Goal: Task Accomplishment & Management: Use online tool/utility

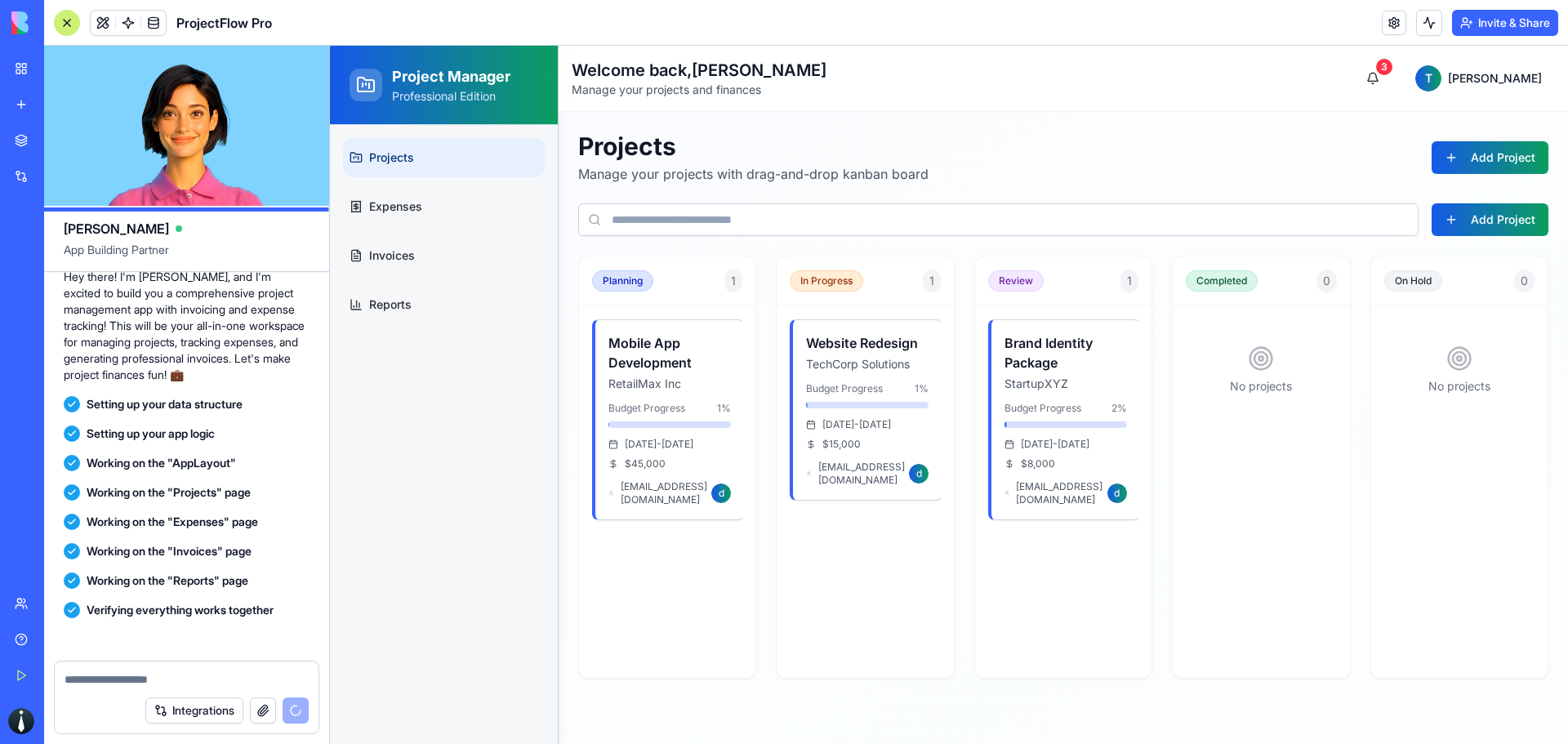
scroll to position [336, 0]
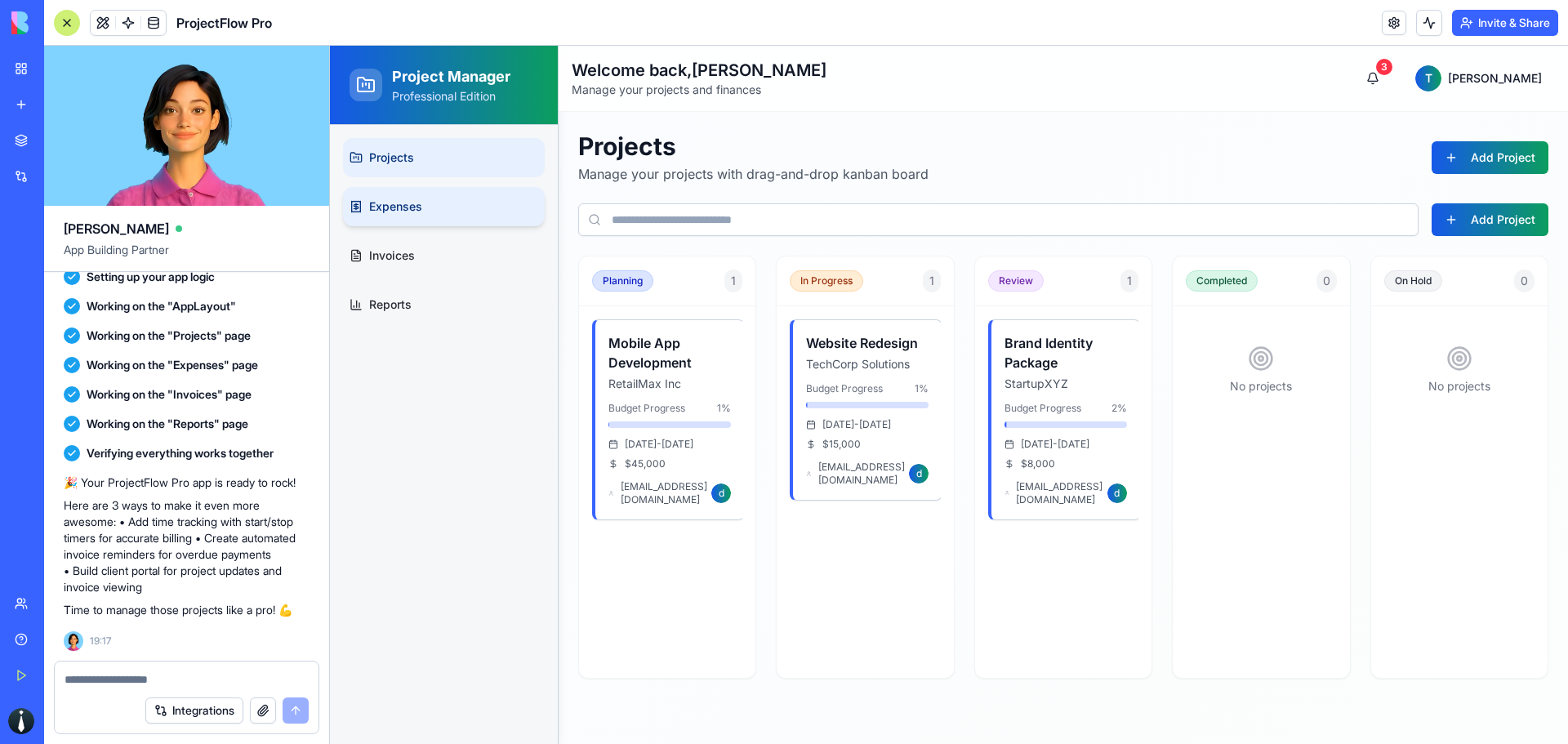
click at [426, 210] on link "Expenses" at bounding box center [443, 207] width 202 height 40
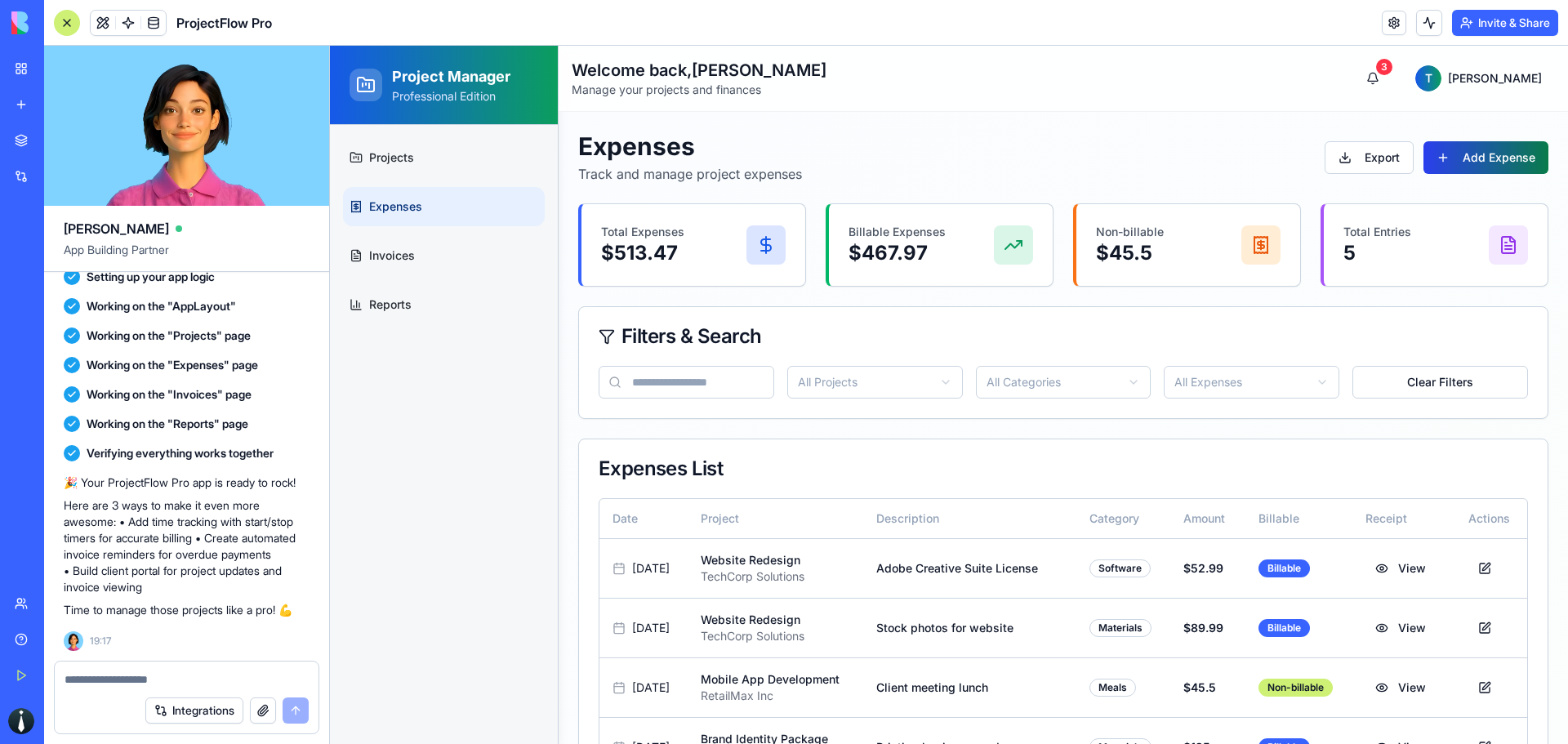
click at [1496, 161] on button "Add Expense" at bounding box center [1486, 157] width 125 height 33
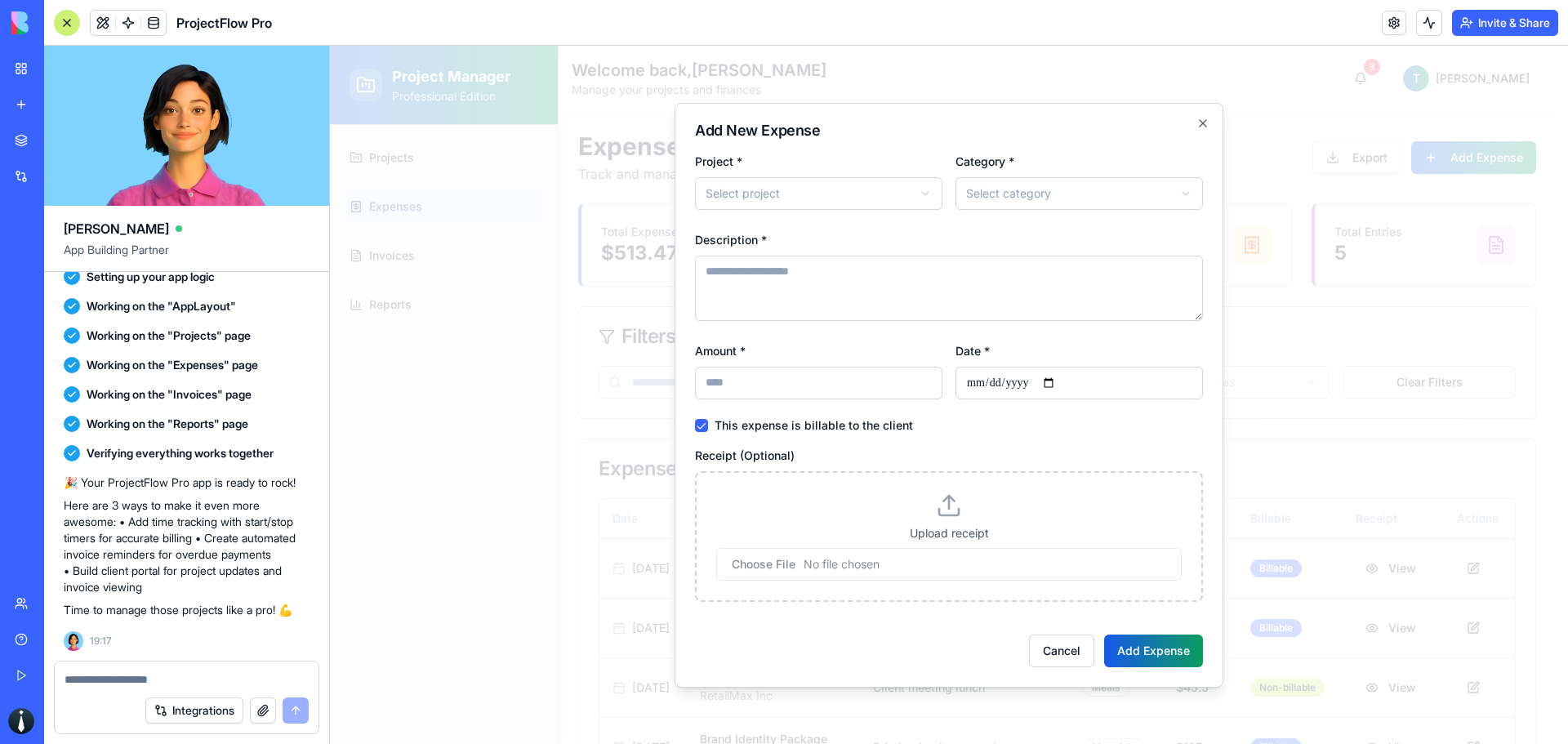
click at [1212, 129] on div "**********" at bounding box center [949, 395] width 549 height 585
click at [1201, 122] on icon "button" at bounding box center [1203, 124] width 14 height 14
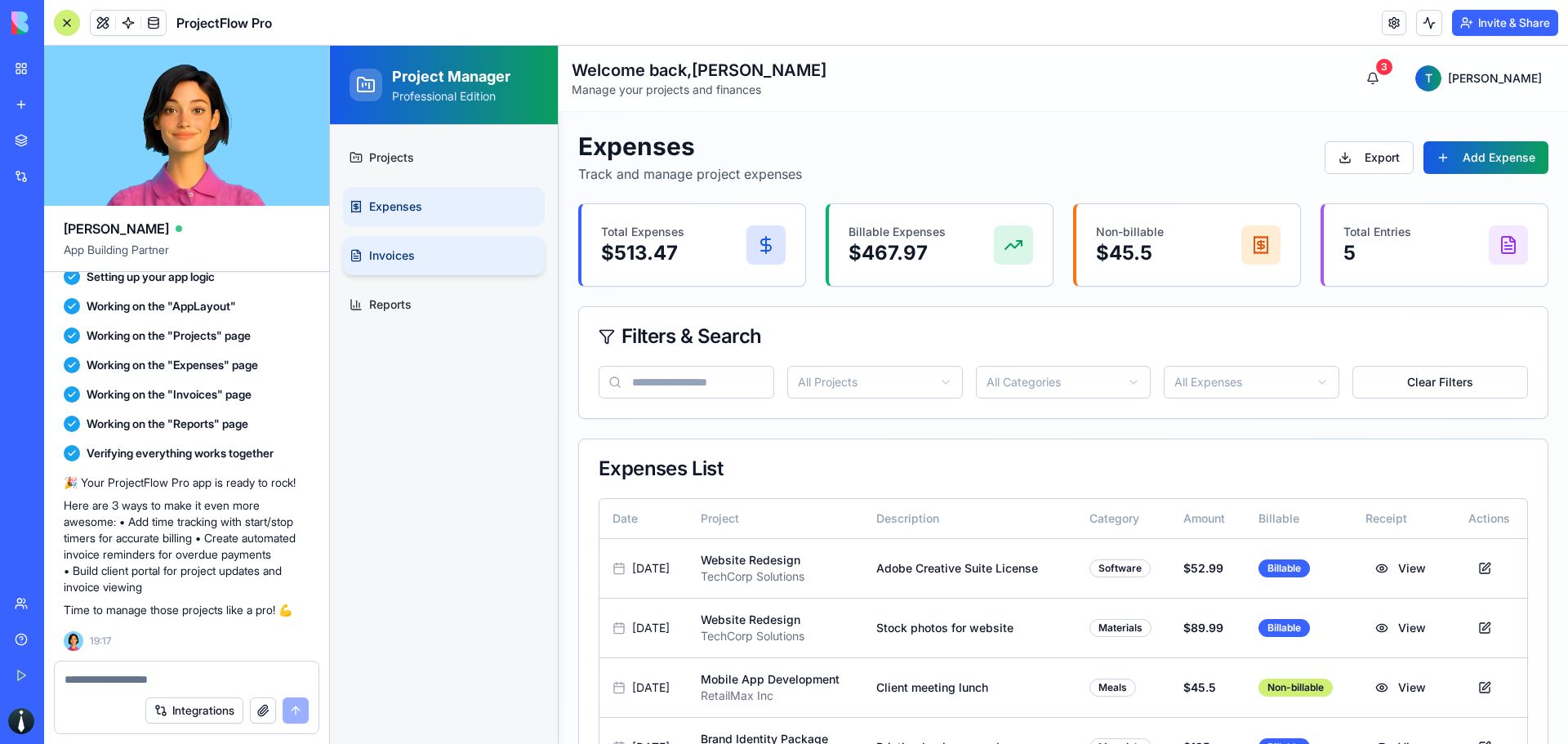
click at [387, 245] on link "Invoices" at bounding box center [443, 255] width 202 height 40
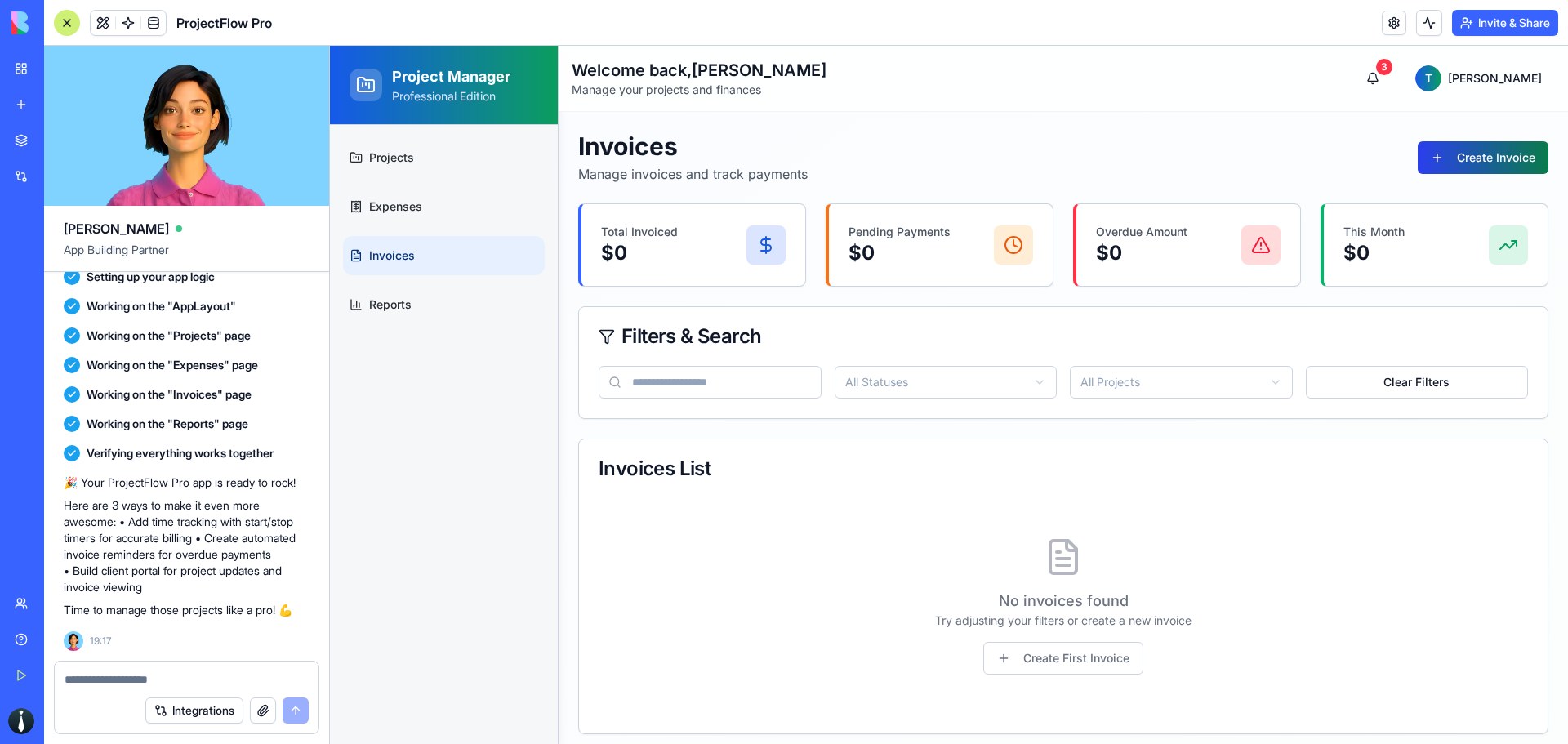
click at [1461, 153] on button "Create Invoice" at bounding box center [1483, 157] width 130 height 33
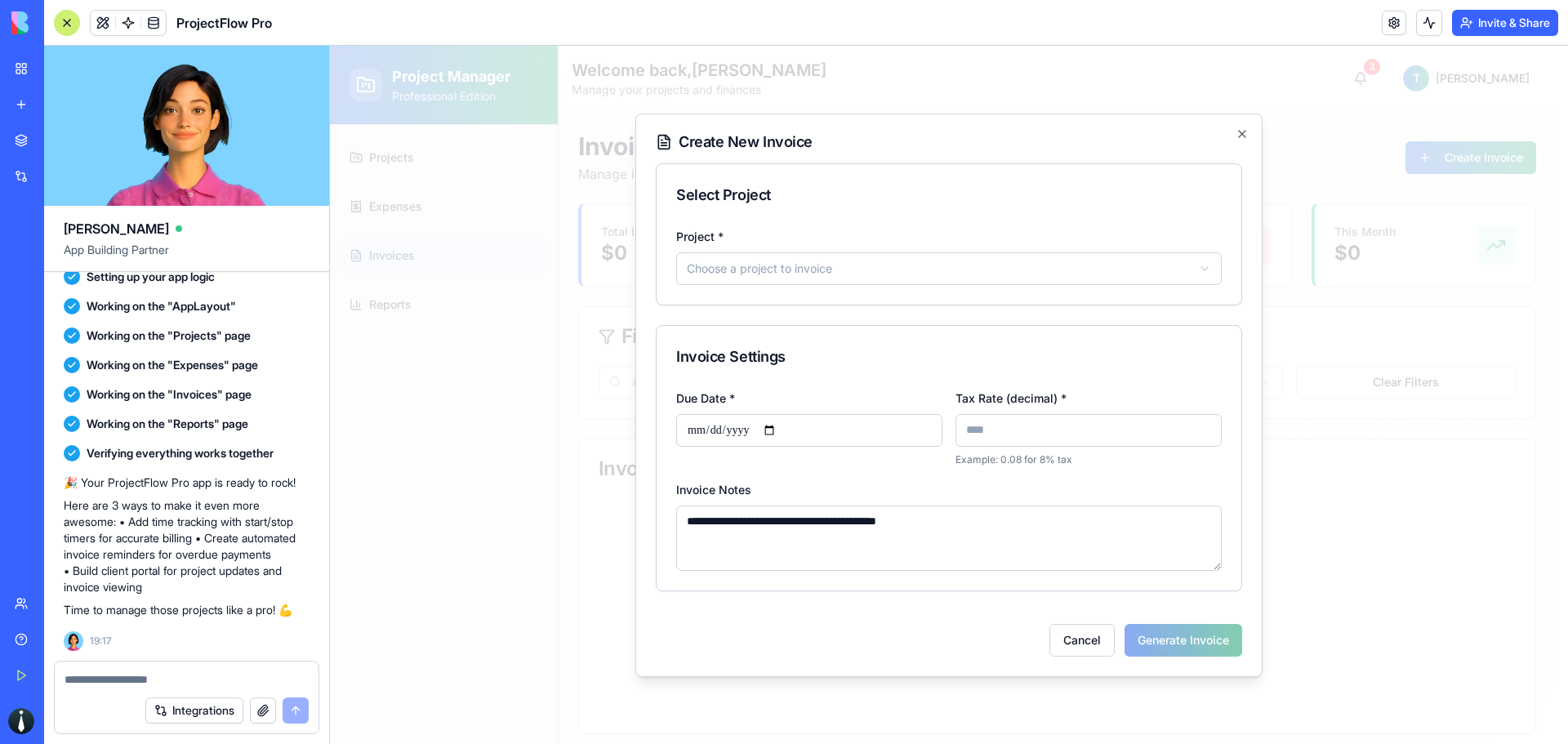
click at [896, 248] on div "**********" at bounding box center [949, 255] width 546 height 59
click at [892, 266] on body "**********" at bounding box center [943, 399] width 1226 height 708
select select "*****"
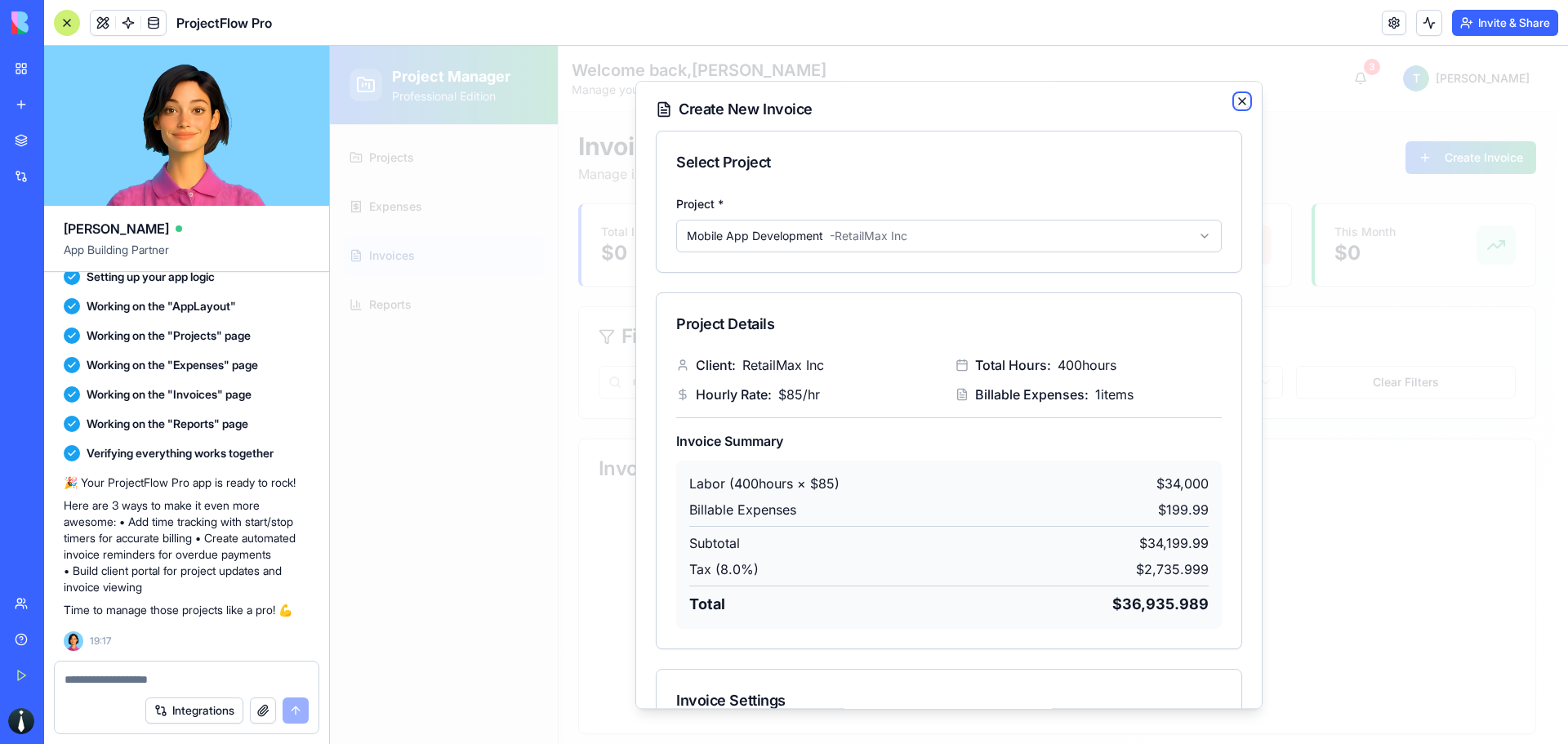
click at [1236, 100] on icon "button" at bounding box center [1242, 101] width 14 height 14
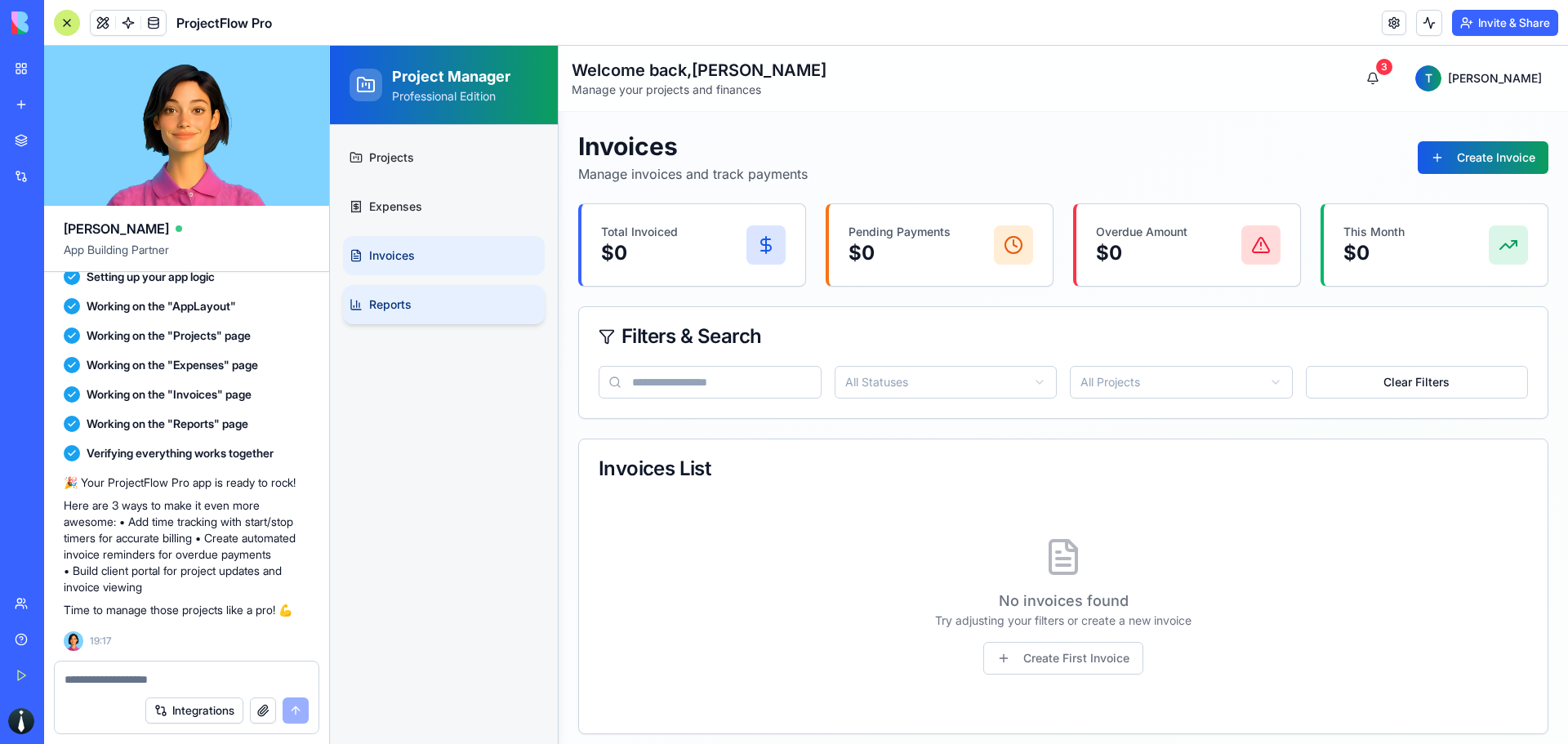
click at [444, 288] on link "Reports" at bounding box center [443, 304] width 202 height 40
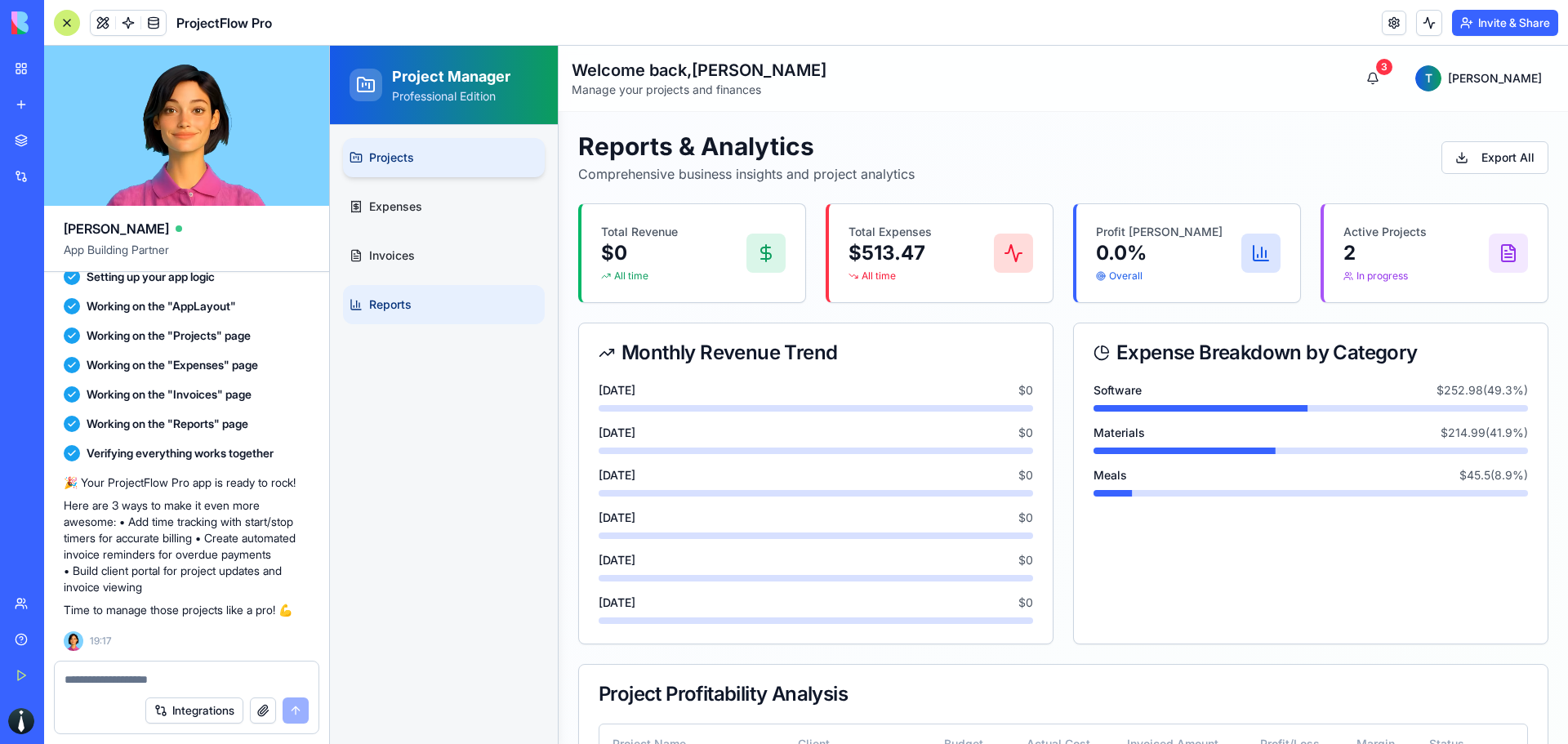
click at [440, 148] on link "Projects" at bounding box center [443, 157] width 202 height 40
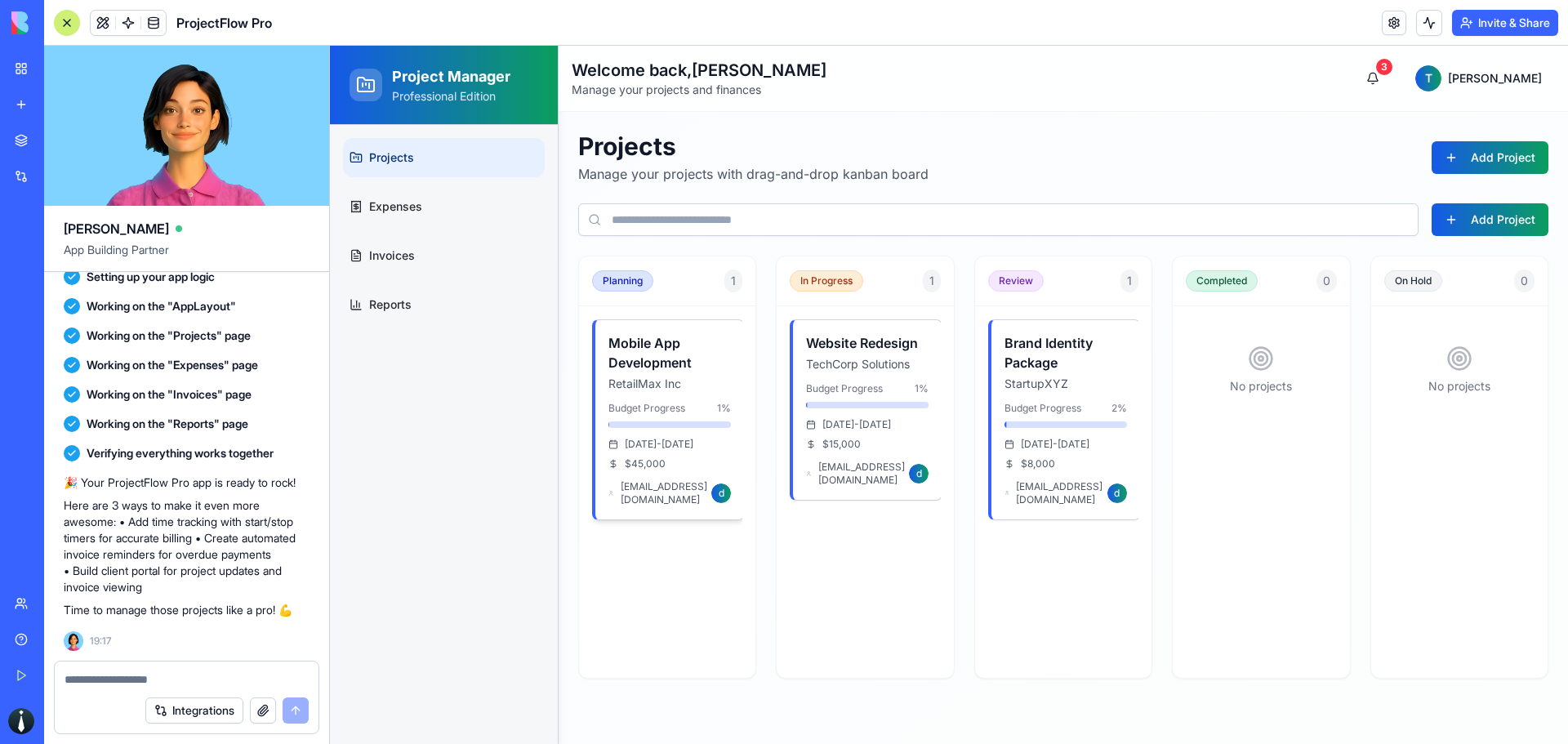
click at [690, 457] on div "$ 45,000" at bounding box center [670, 464] width 123 height 14
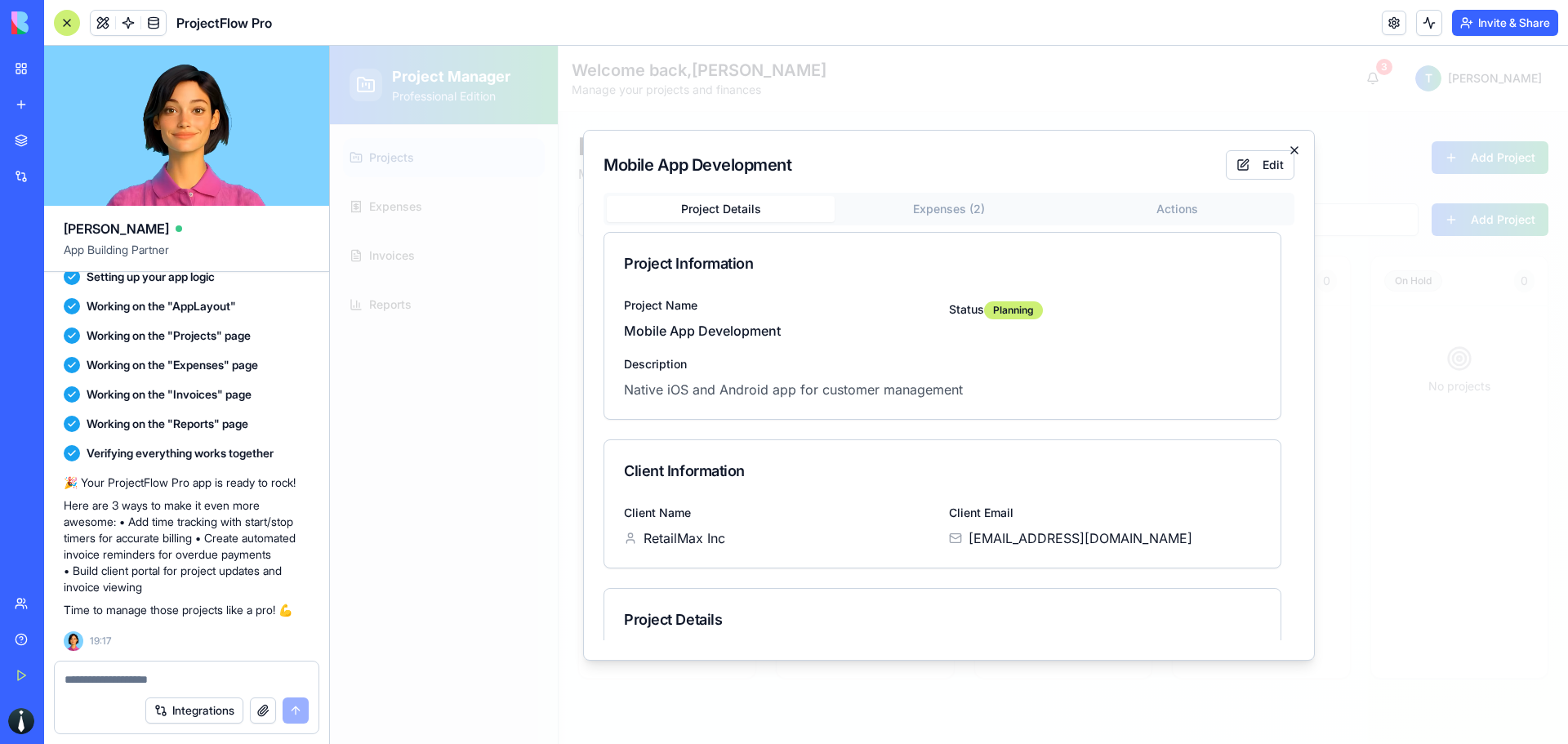
click at [1292, 148] on icon "button" at bounding box center [1295, 150] width 7 height 7
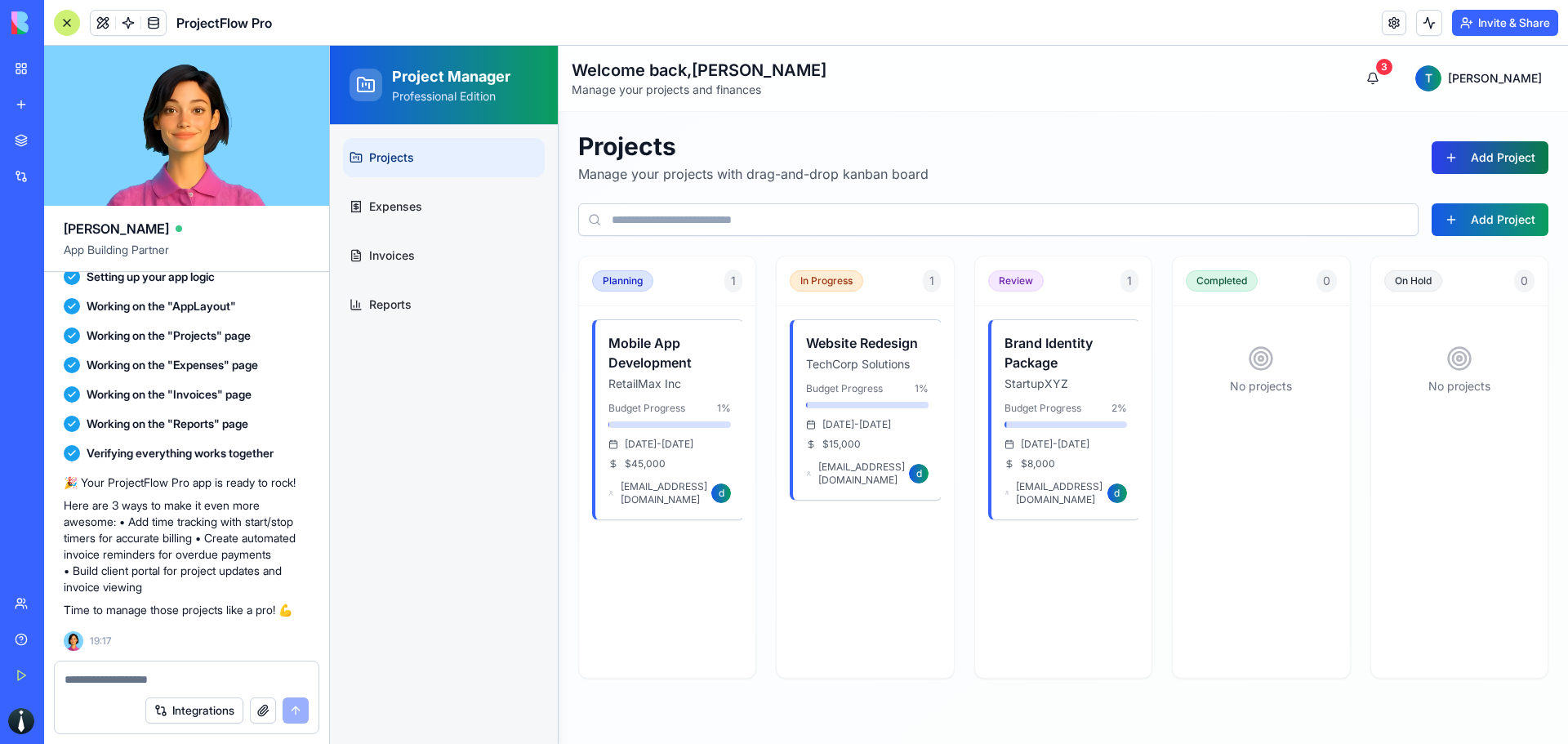
click at [1519, 162] on button "Add Project" at bounding box center [1490, 157] width 117 height 33
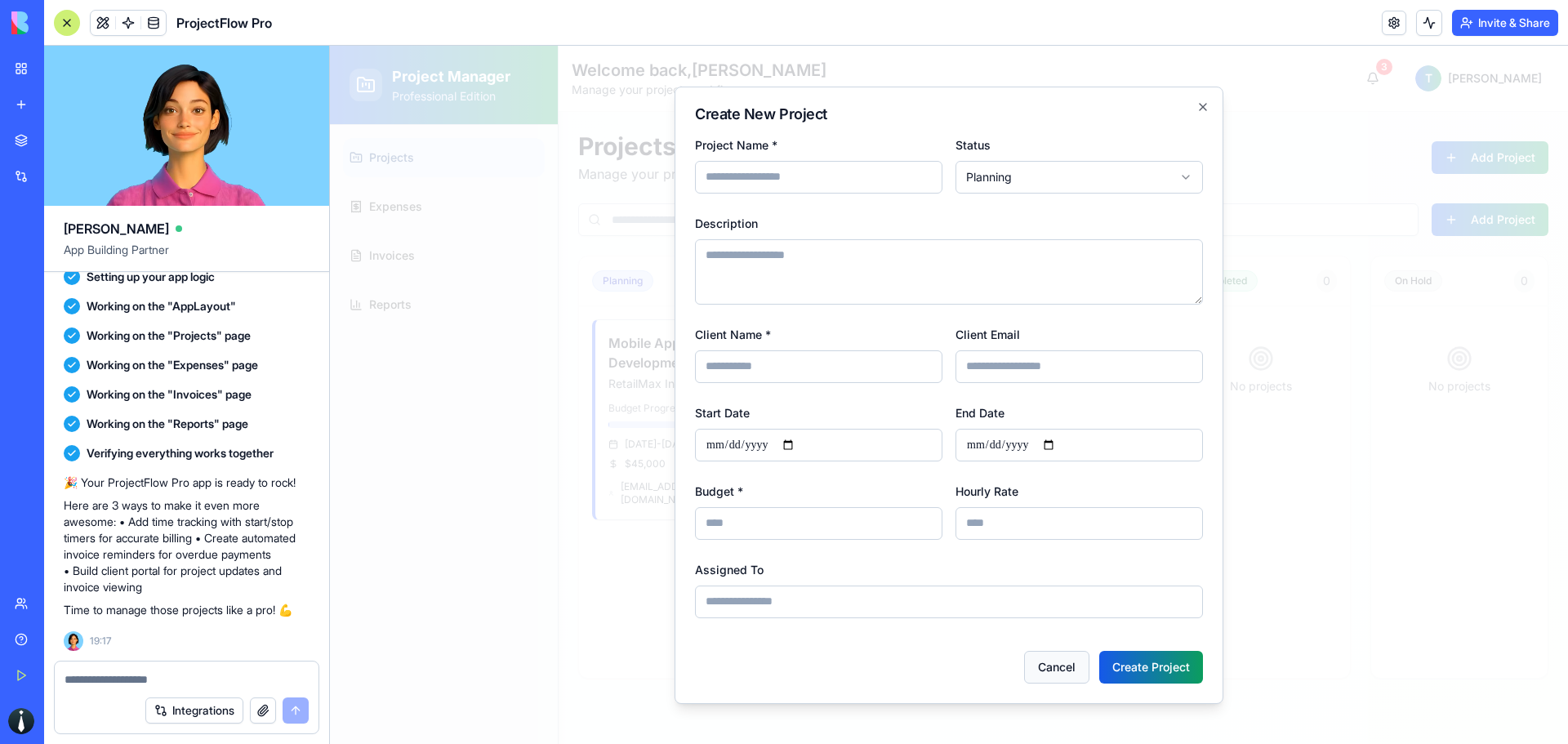
click at [1052, 666] on button "Cancel" at bounding box center [1057, 668] width 66 height 33
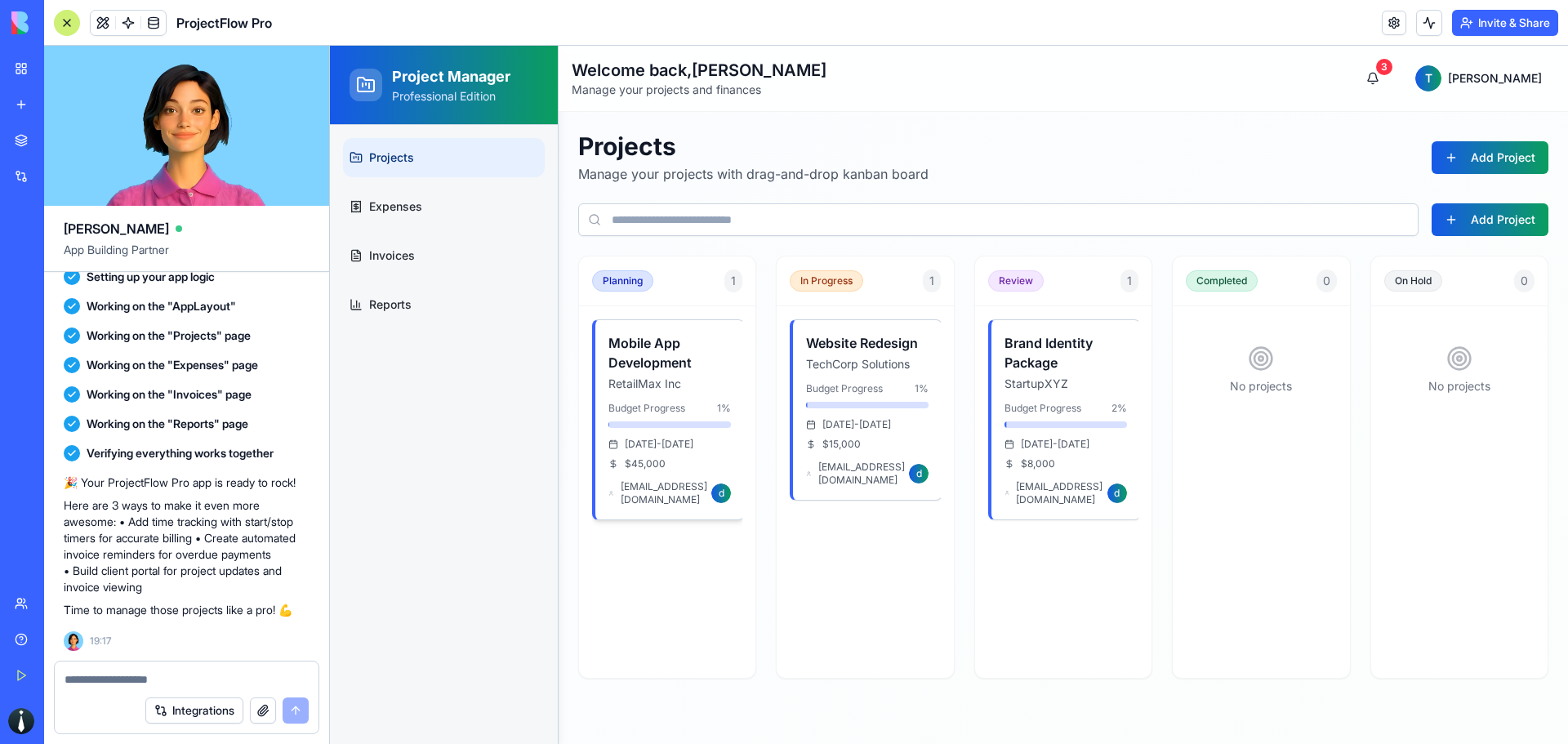
click at [668, 376] on p "RetailMax Inc" at bounding box center [670, 384] width 123 height 16
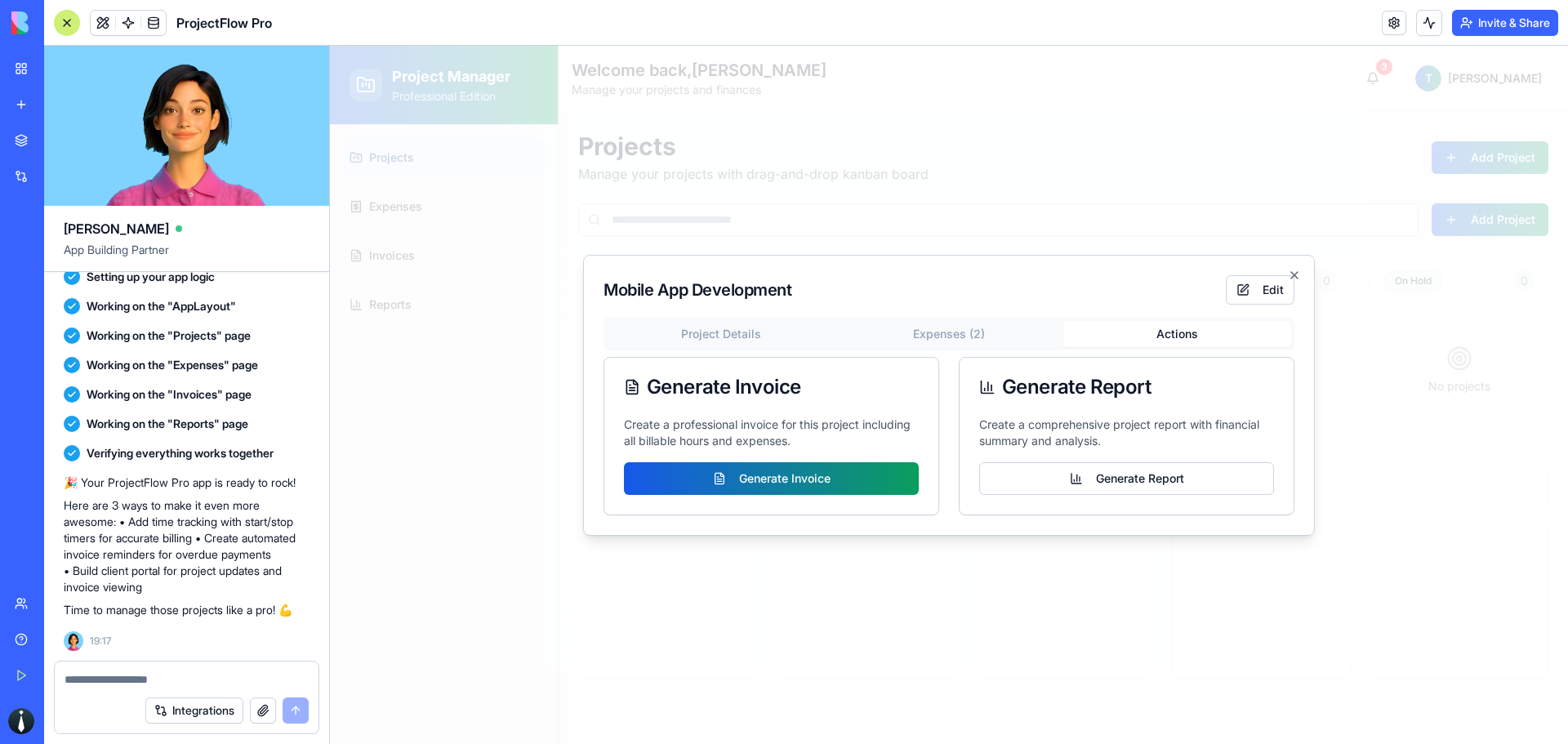
click at [1182, 204] on body "Project Manager Professional Edition Projects Expenses Invoices Reports Welcome…" at bounding box center [950, 394] width 1239 height 699
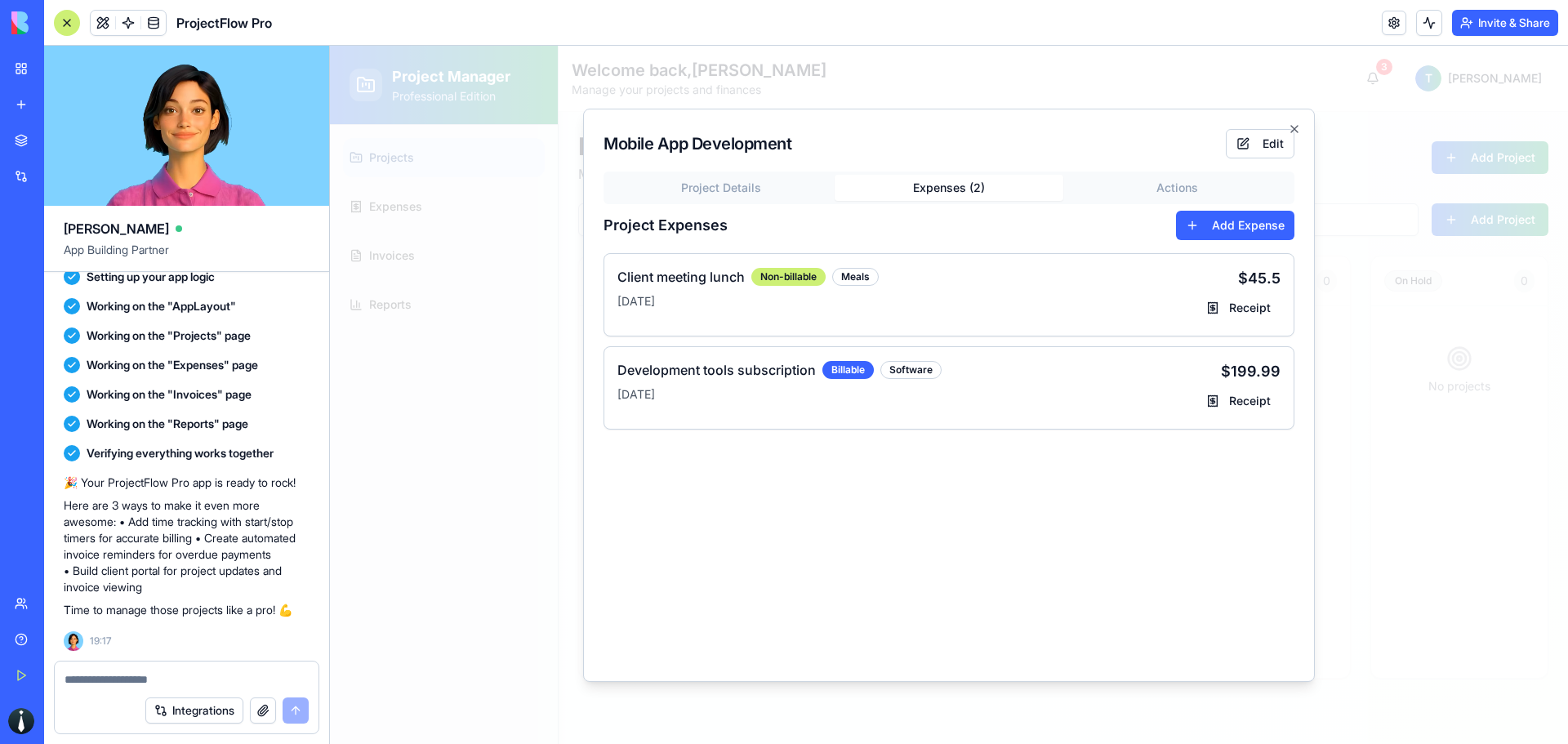
click at [975, 346] on div "Project Details Expenses ( 2 ) Actions Project Expenses Add Expense Client meet…" at bounding box center [949, 416] width 691 height 490
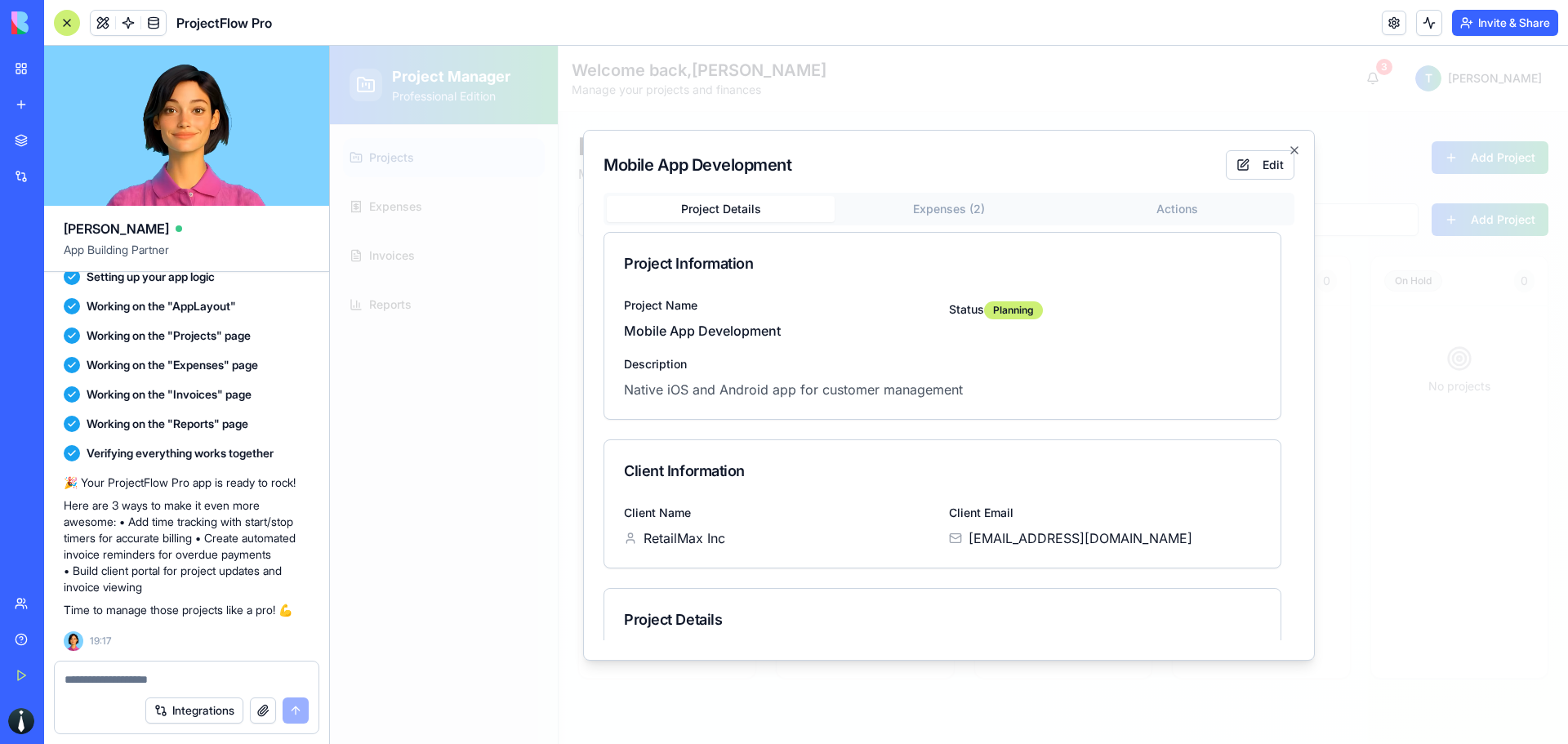
click at [771, 186] on div "Mobile App Development Edit Project Details Expenses ( 2 ) Actions Project Info…" at bounding box center [949, 394] width 731 height 530
click at [1272, 159] on button "Edit" at bounding box center [1260, 165] width 69 height 29
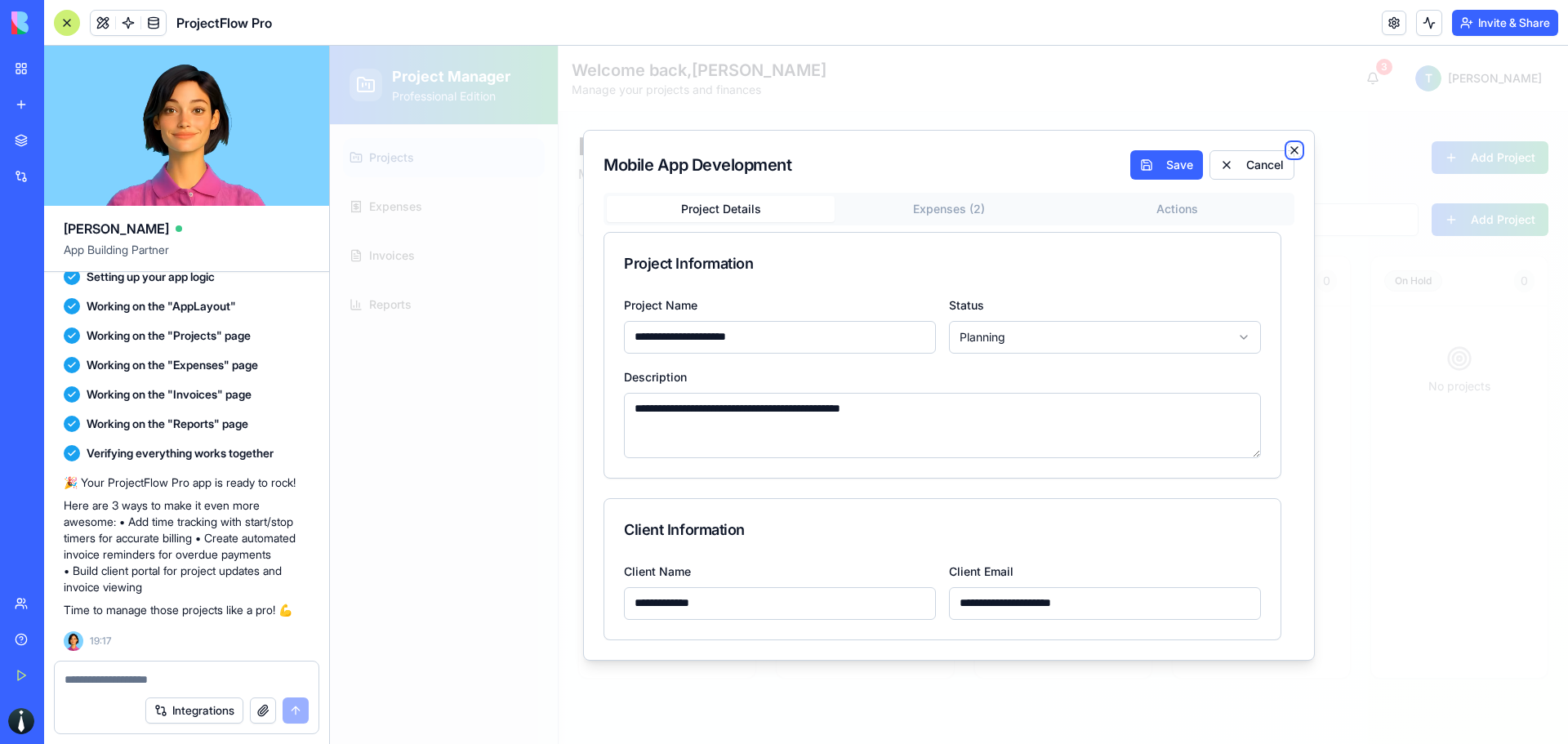
click at [1296, 145] on icon "button" at bounding box center [1295, 151] width 14 height 14
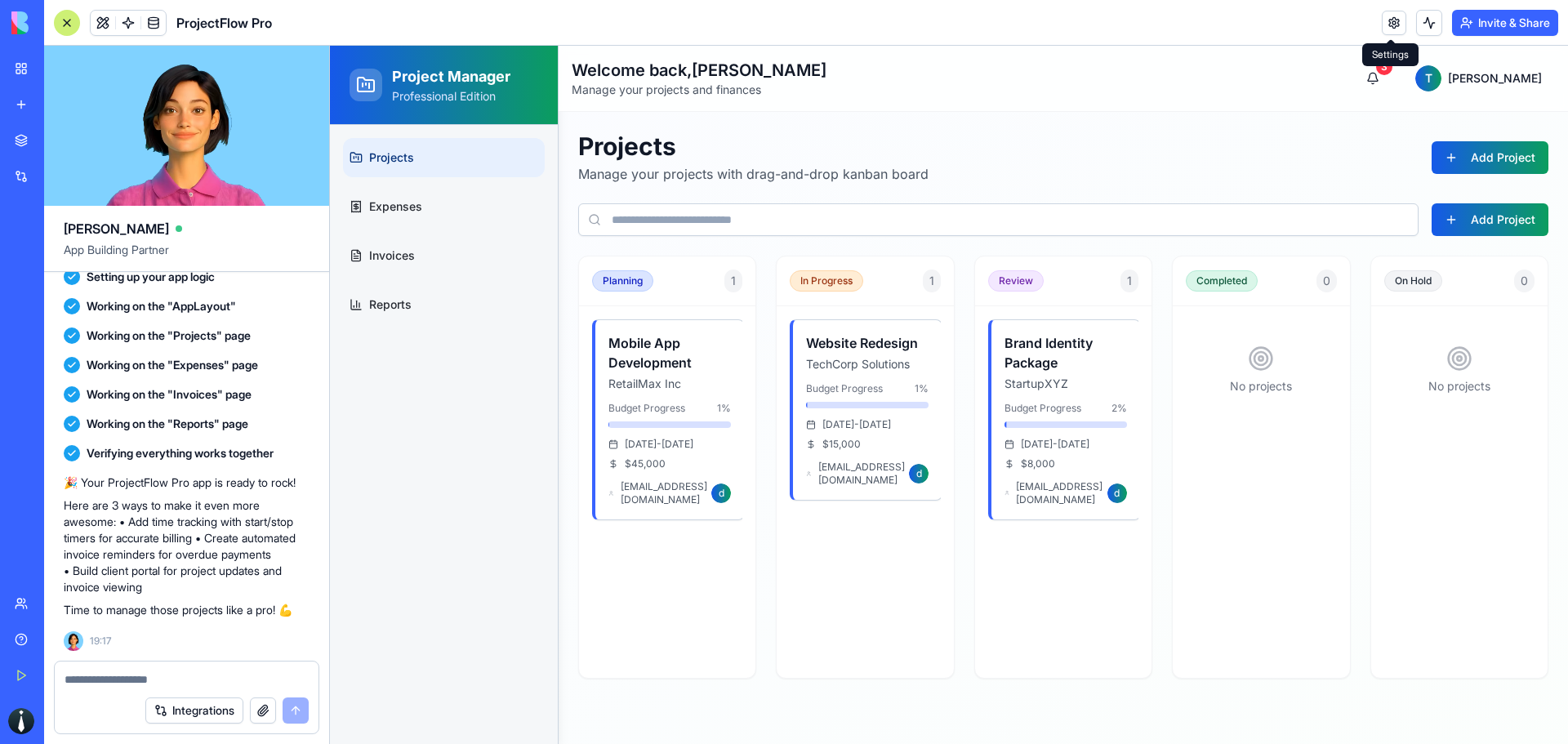
click at [1395, 27] on link at bounding box center [1393, 22] width 24 height 24
click at [1397, 25] on link at bounding box center [1393, 22] width 24 height 24
click at [1374, 29] on header "ProjectFlow Pro Invite & Share" at bounding box center [806, 22] width 1524 height 45
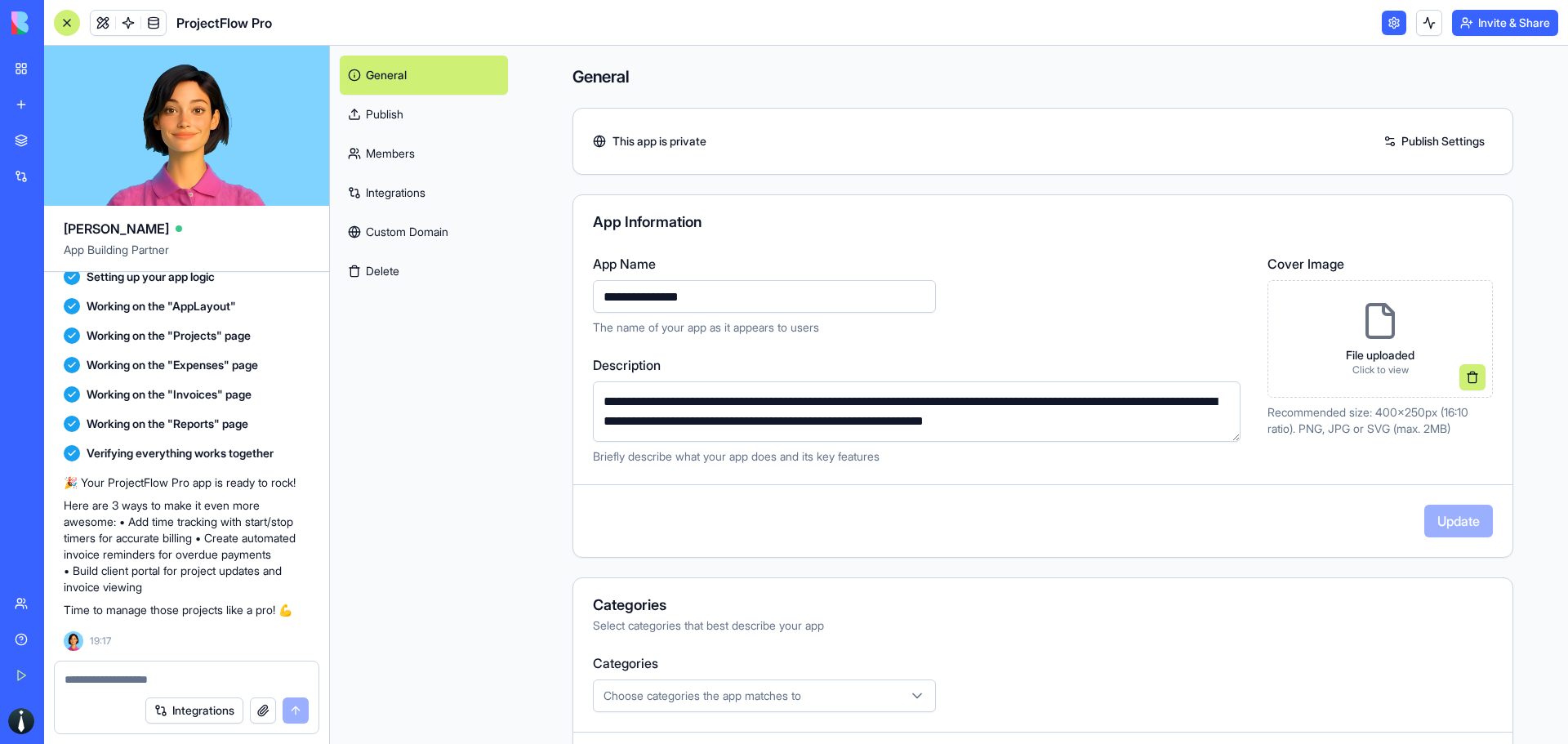
click at [108, 679] on textarea at bounding box center [186, 679] width 244 height 16
type textarea "**********"
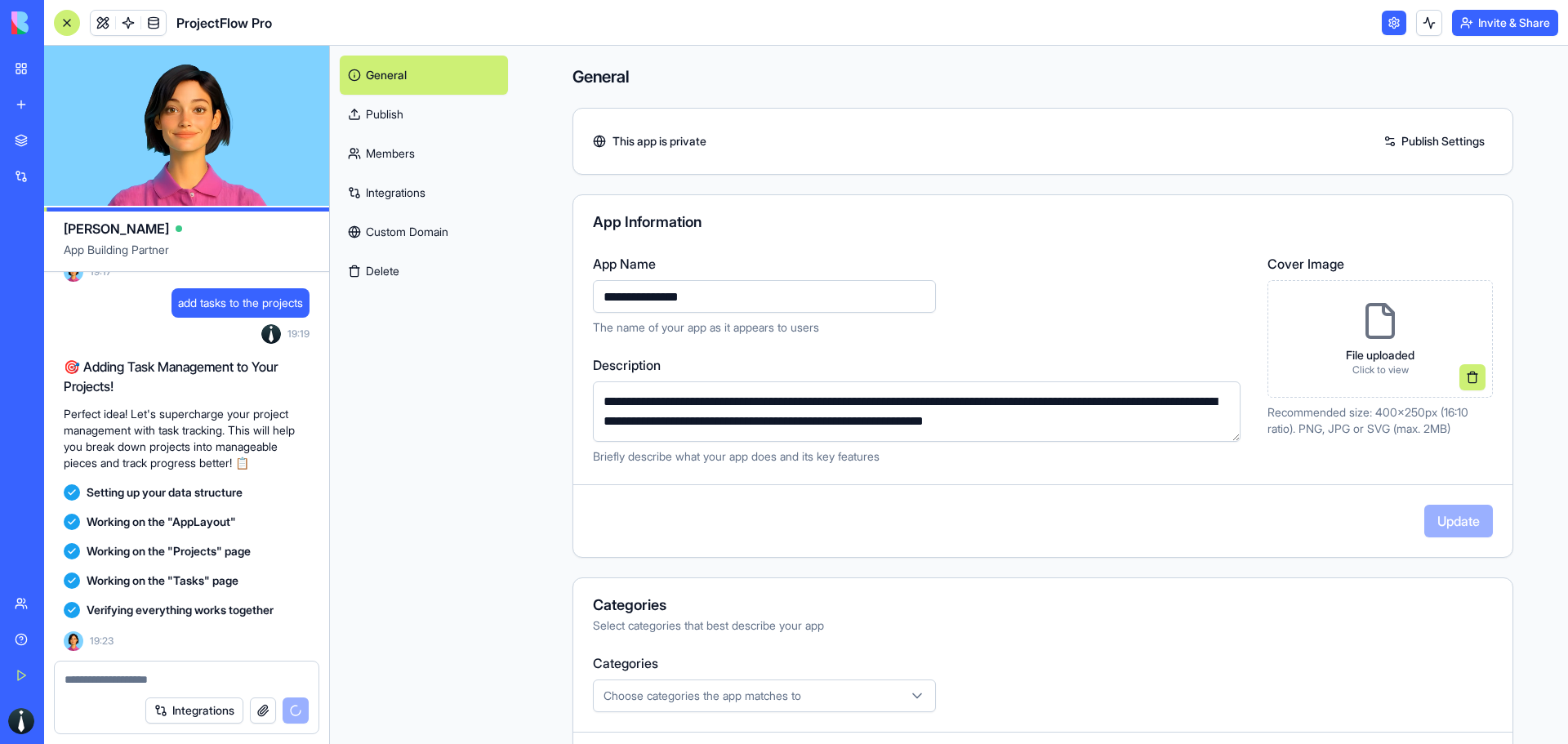
scroll to position [960, 0]
